Goal: Check status: Check status

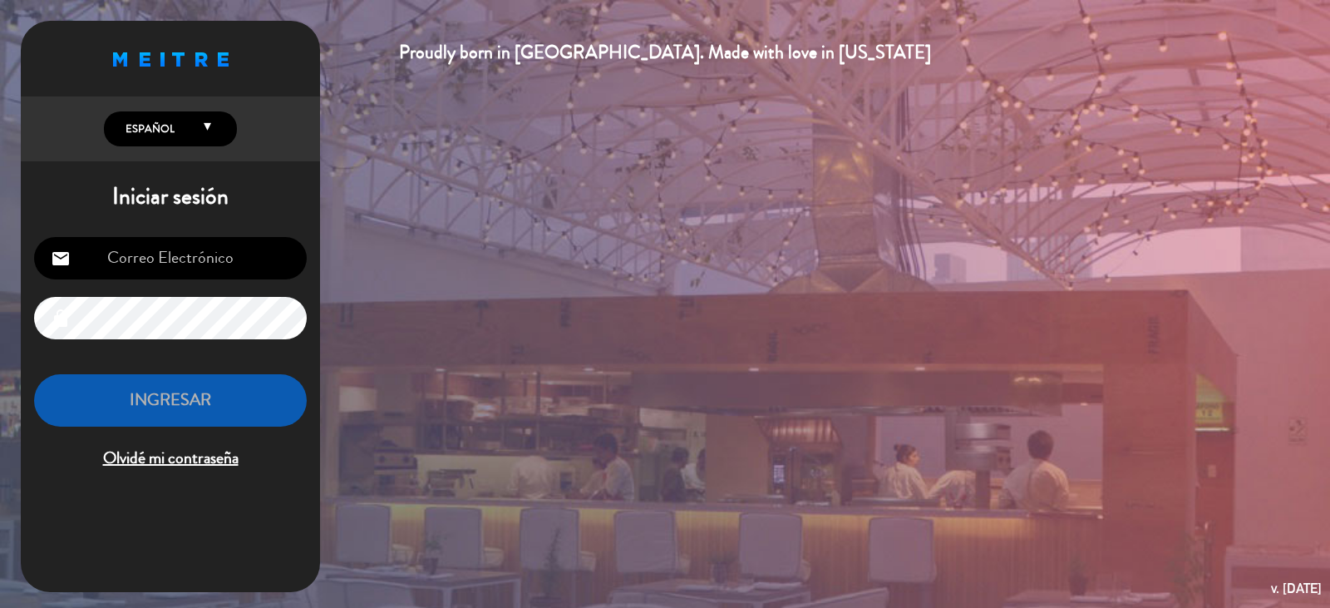
click at [184, 235] on div "email lock INGRESAR Olvidé mi contraseña" at bounding box center [170, 355] width 299 height 262
click at [186, 248] on input "email" at bounding box center [170, 258] width 273 height 42
type input "[EMAIL_ADDRESS][DOMAIN_NAME]"
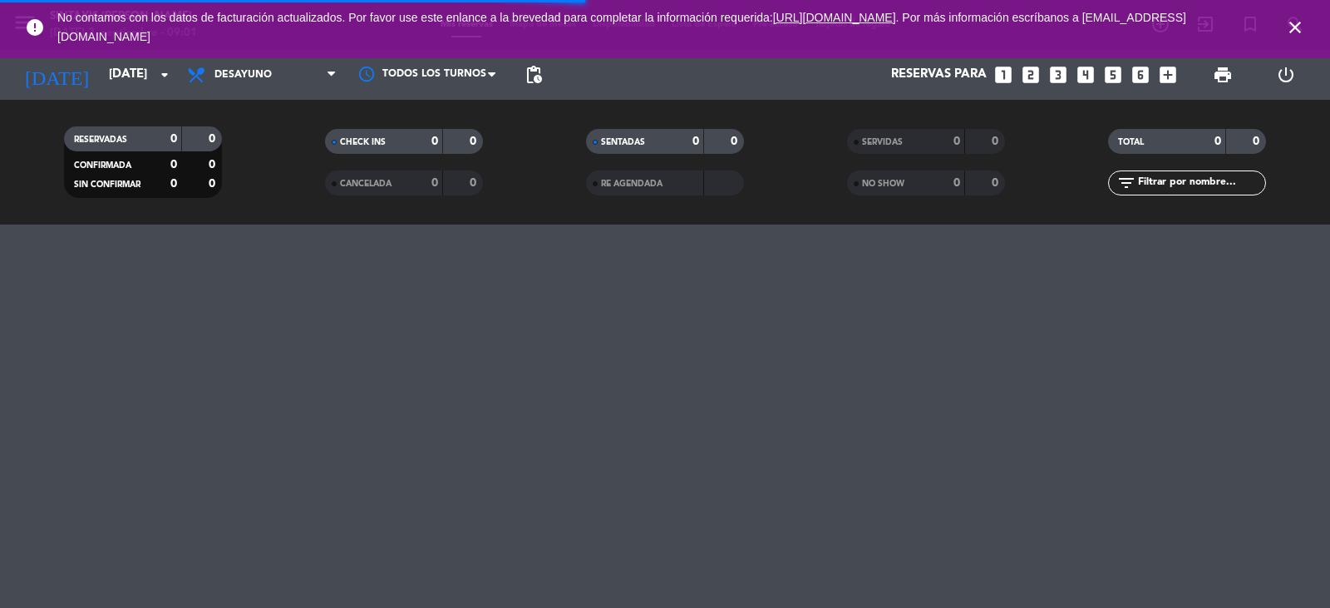
click at [1300, 24] on icon "close" at bounding box center [1296, 27] width 20 height 20
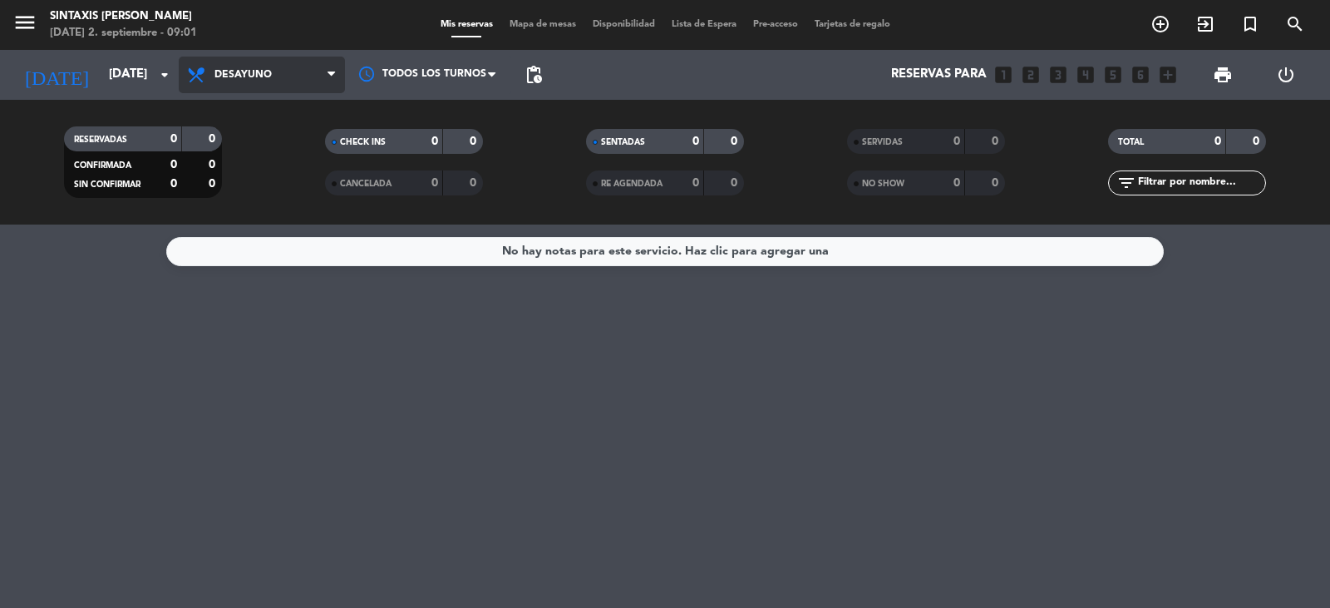
click at [323, 71] on span "Desayuno" at bounding box center [262, 75] width 166 height 37
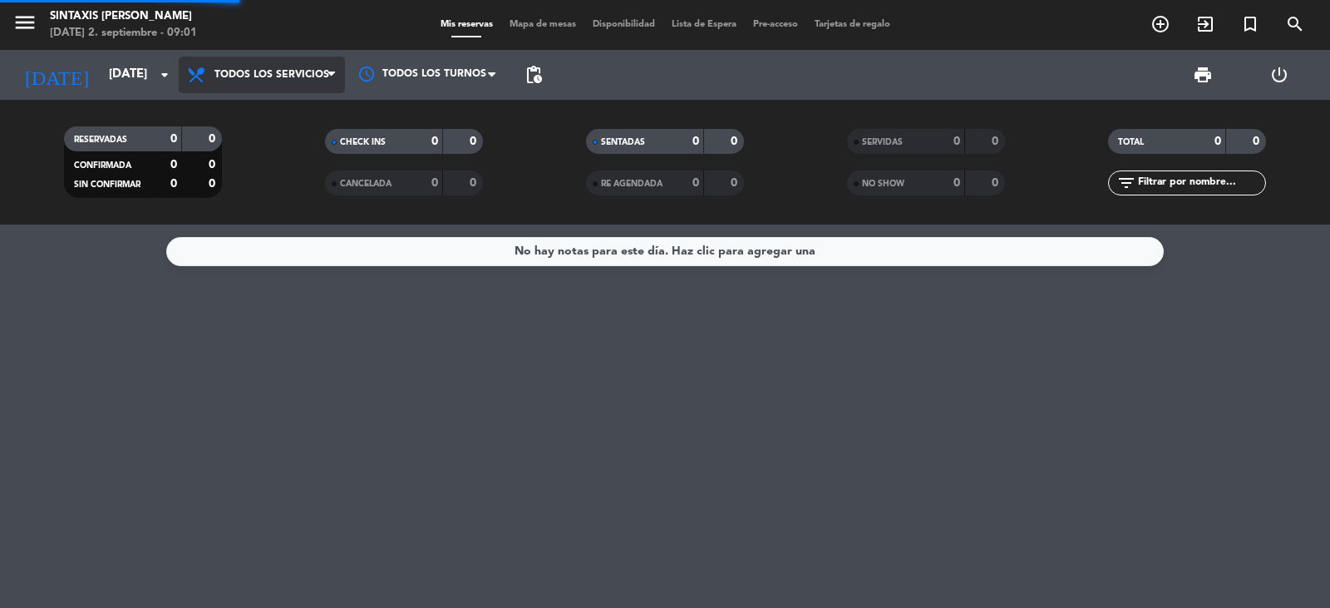
click at [267, 115] on div "menu Sintaxis [PERSON_NAME][DATE] 2. septiembre - 09:01 Mis reservas Mapa de me…" at bounding box center [665, 112] width 1330 height 225
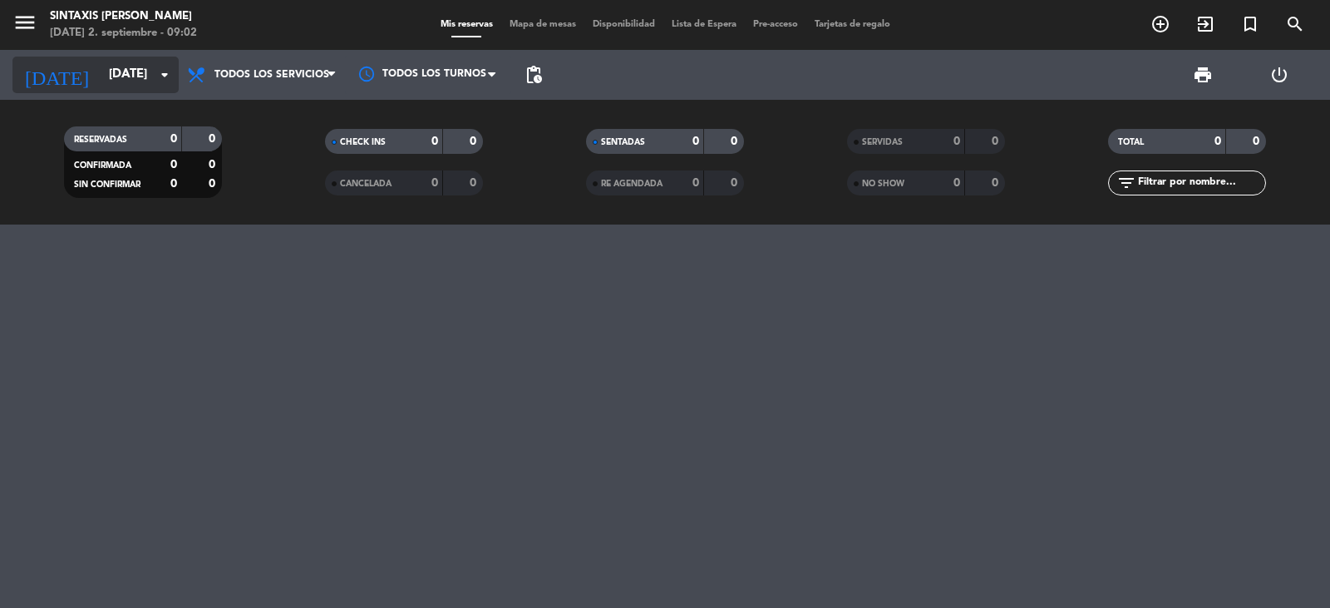
click at [106, 72] on input "[DATE]" at bounding box center [181, 75] width 160 height 32
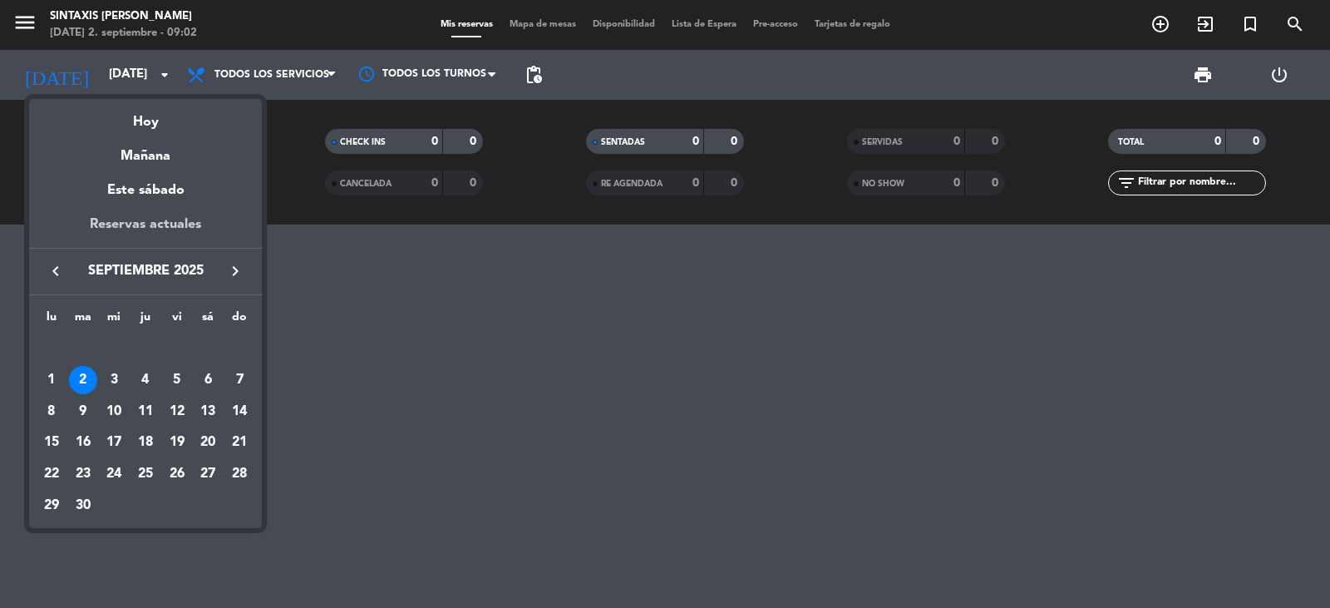
click at [145, 227] on div "Reservas actuales" at bounding box center [145, 231] width 233 height 34
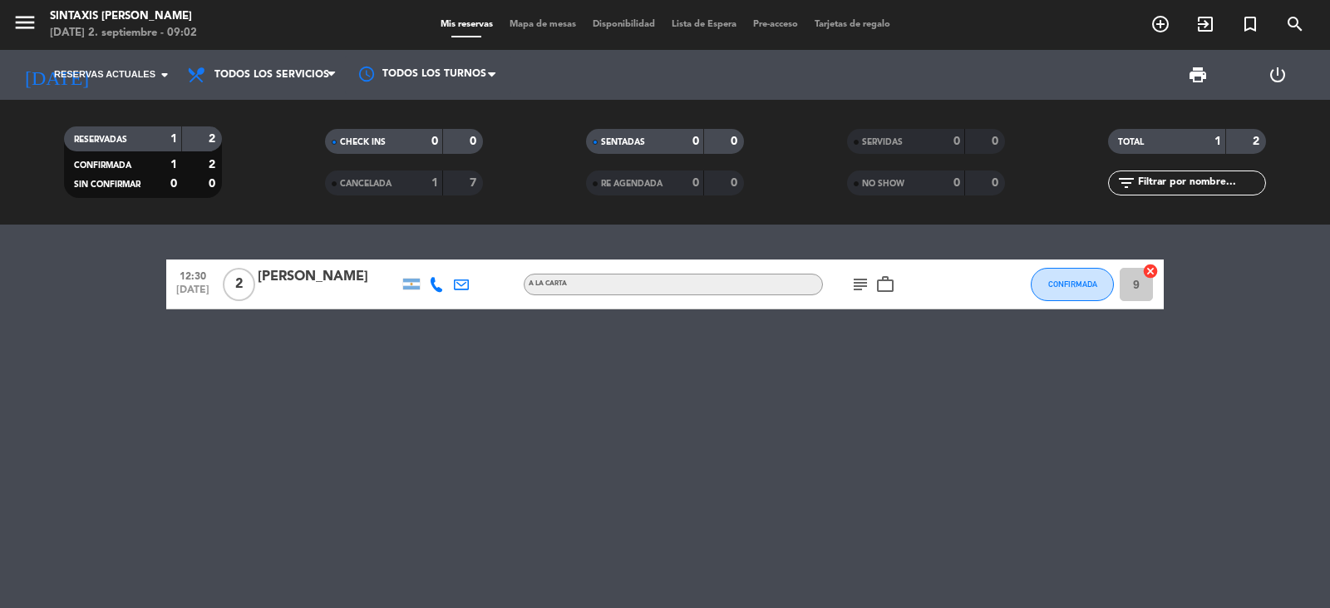
click at [422, 178] on div "1" at bounding box center [422, 183] width 33 height 19
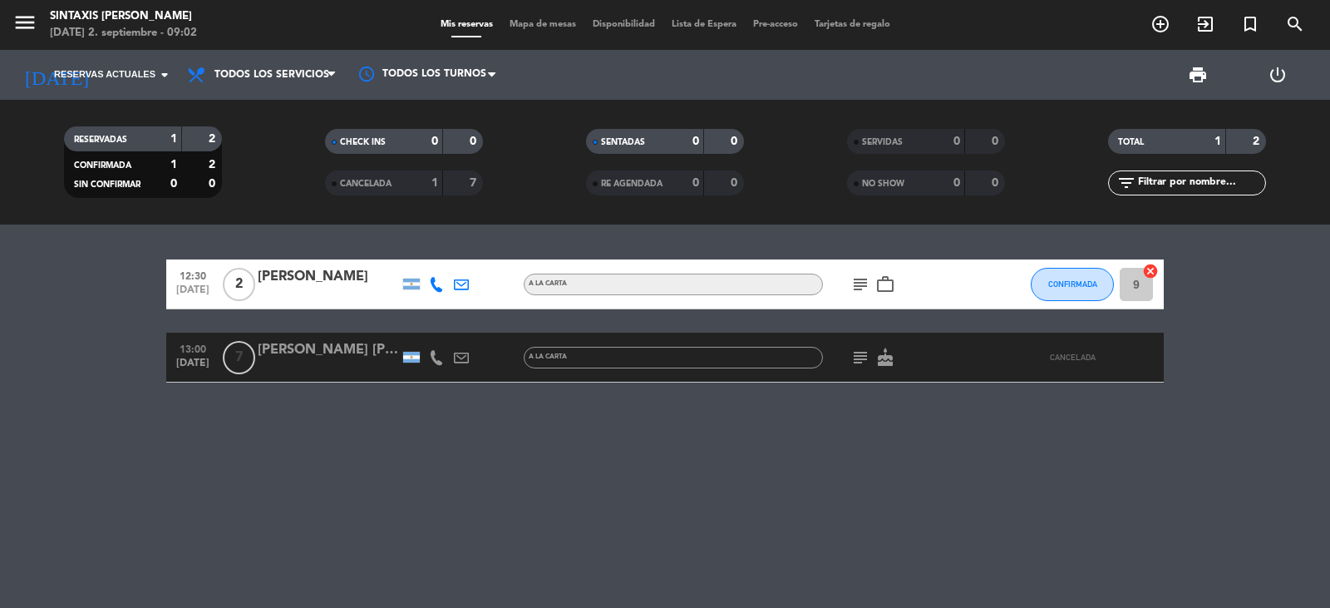
click at [422, 178] on div "1" at bounding box center [422, 183] width 33 height 19
click at [113, 67] on span "Reservas actuales" at bounding box center [104, 74] width 101 height 15
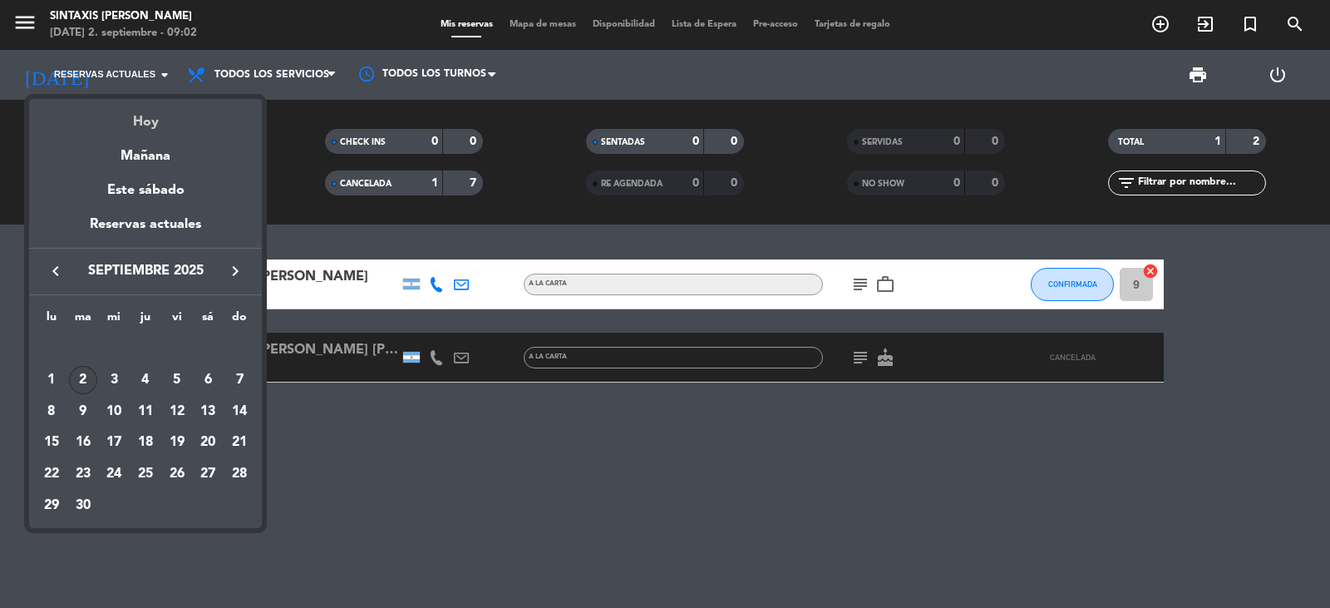
click at [140, 131] on div "Hoy" at bounding box center [145, 116] width 233 height 34
type input "[DATE]"
